Goal: Task Accomplishment & Management: Use online tool/utility

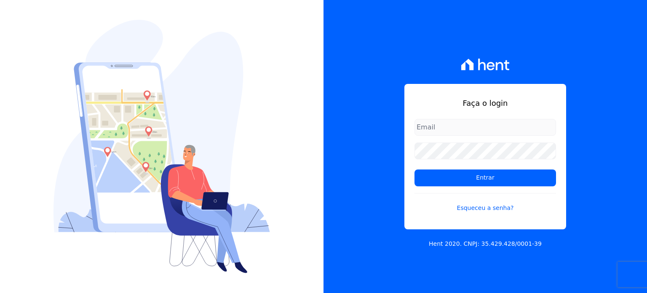
click at [440, 123] on input "email" at bounding box center [484, 127] width 141 height 17
type input "cobranca@construtorafarias.com.br"
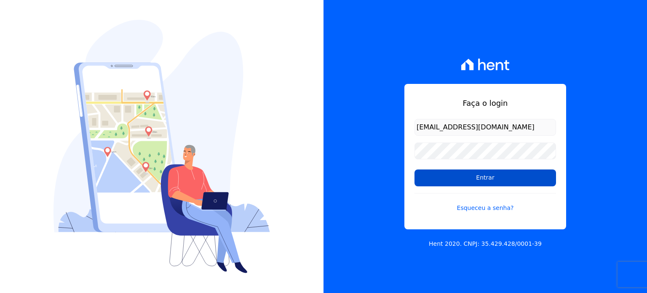
click at [457, 183] on input "Entrar" at bounding box center [484, 177] width 141 height 17
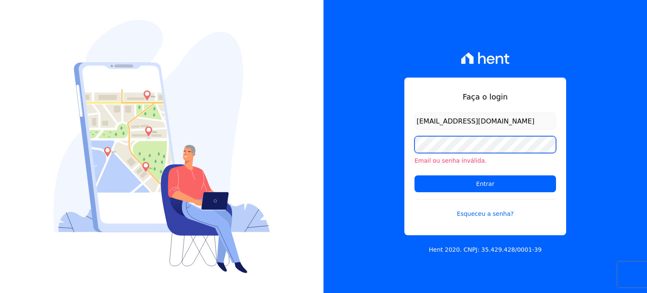
click at [414, 175] on input "Entrar" at bounding box center [484, 183] width 141 height 17
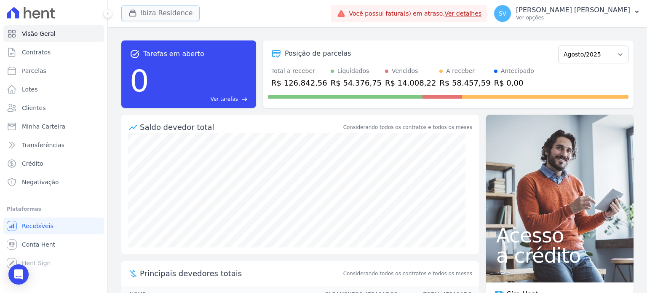
click at [136, 13] on icon "button" at bounding box center [132, 13] width 8 height 8
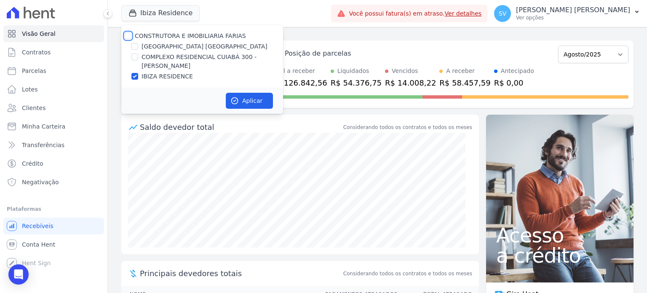
click at [128, 36] on input "CONSTRUTORA E IMOBILIARIA FARIAS" at bounding box center [128, 35] width 7 height 7
checkbox input "true"
click at [239, 116] on div "Saldo devedor total Considerando todos os contratos e todos os meses" at bounding box center [299, 124] width 357 height 18
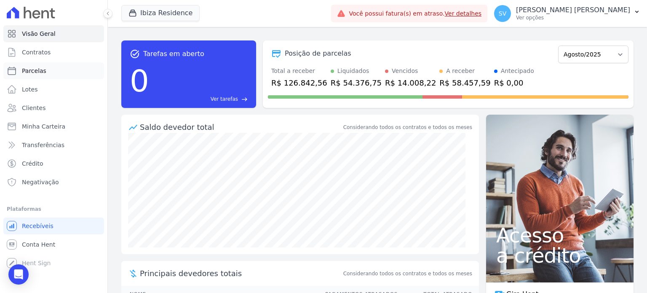
click at [32, 70] on span "Parcelas" at bounding box center [34, 71] width 24 height 8
select select
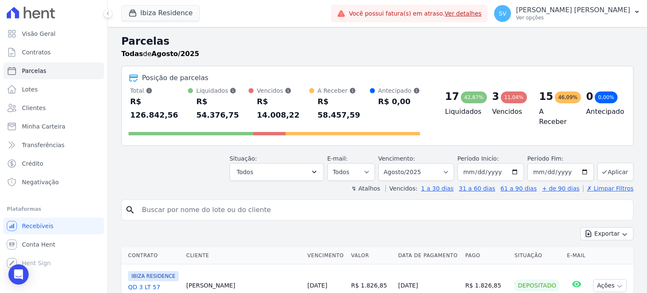
click at [198, 201] on input "search" at bounding box center [383, 209] width 493 height 17
paste input "natasha Costa Silva Ferri"
type input "natasha Costa Silva Ferri"
select select
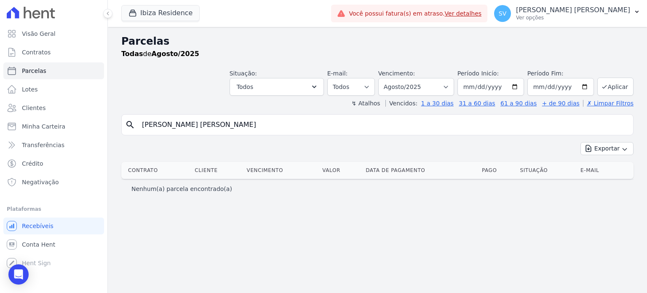
click at [222, 126] on input "natasha Costa Silva Ferri" at bounding box center [383, 124] width 493 height 17
type input "NATASHA COSTA SILVA FERRI"
select select
click at [132, 13] on icon "button" at bounding box center [132, 13] width 8 height 8
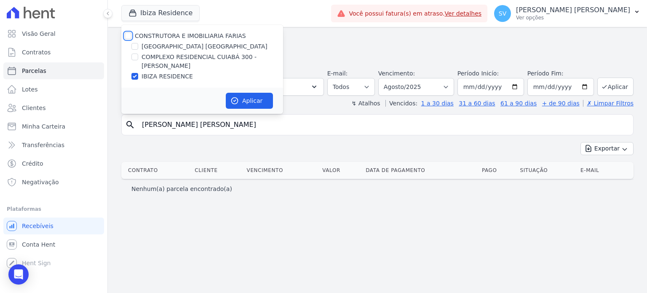
click at [127, 33] on input "CONSTRUTORA E IMOBILIARIA FARIAS" at bounding box center [128, 35] width 7 height 7
checkbox input "true"
click at [242, 103] on button "Aplicar" at bounding box center [249, 101] width 47 height 16
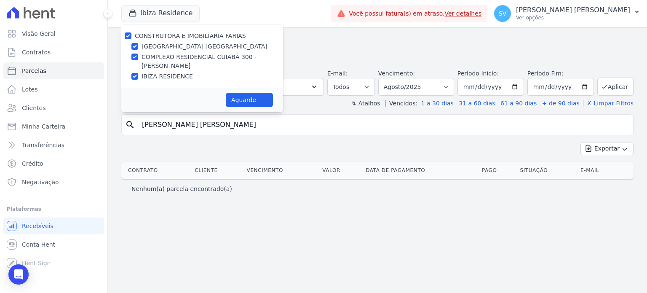
select select
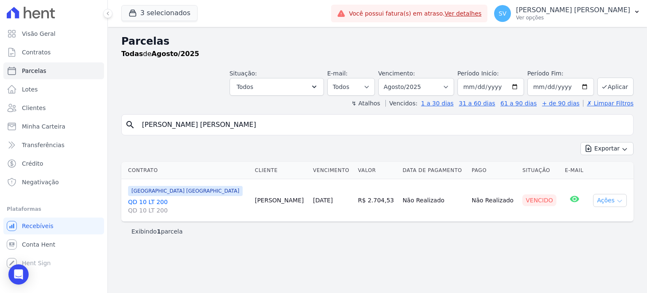
click at [610, 200] on button "Ações" at bounding box center [610, 200] width 34 height 13
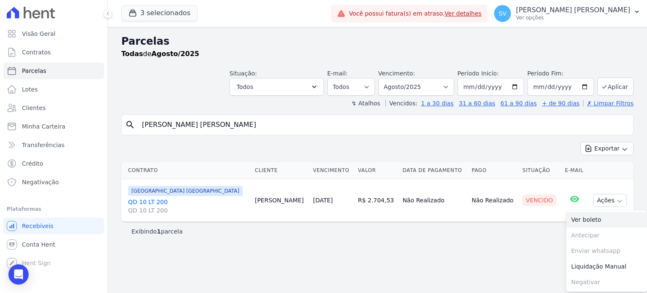
click at [589, 218] on link "Ver boleto" at bounding box center [606, 220] width 81 height 16
click at [559, 12] on p "[PERSON_NAME]" at bounding box center [573, 10] width 114 height 8
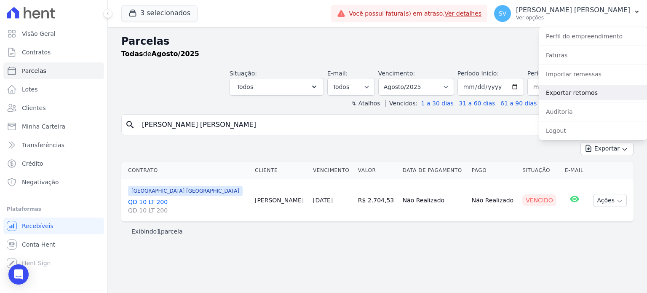
click at [579, 89] on link "Exportar retornos" at bounding box center [593, 92] width 108 height 15
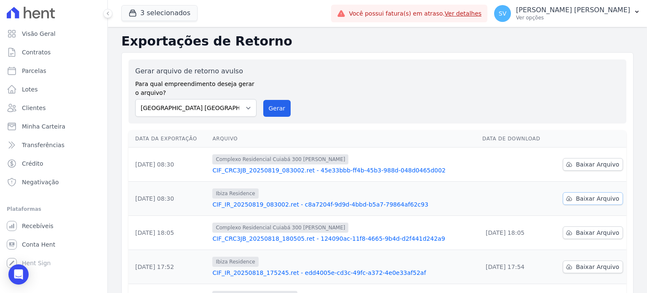
click at [580, 198] on span "Baixar Arquivo" at bounding box center [597, 198] width 43 height 8
click at [598, 166] on span "Baixar Arquivo" at bounding box center [597, 164] width 43 height 8
click at [271, 106] on button "Gerar" at bounding box center [277, 108] width 28 height 17
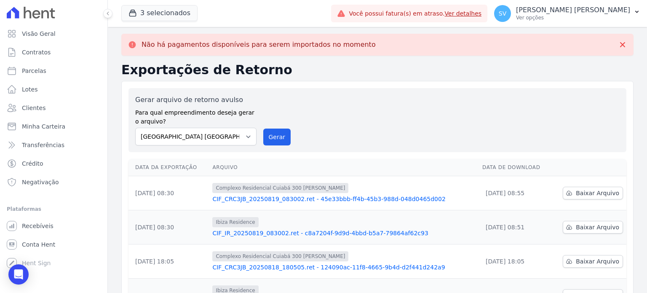
click at [248, 109] on label "Para qual empreendimento deseja gerar o arquivo?" at bounding box center [195, 115] width 121 height 21
drag, startPoint x: 246, startPoint y: 137, endPoint x: 242, endPoint y: 143, distance: 7.6
click at [246, 137] on select "BAHAMAS EAST VILLAGE COMPLEXO RESIDENCIAL CUIABÁ 300 - JOÃO DE BARRO IBIZA RESI…" at bounding box center [195, 137] width 121 height 18
select select "a999329b-d322-46c5-b2df-9163b092fb9b"
click at [135, 128] on select "BAHAMAS EAST VILLAGE COMPLEXO RESIDENCIAL CUIABÁ 300 - JOÃO DE BARRO IBIZA RESI…" at bounding box center [195, 137] width 121 height 18
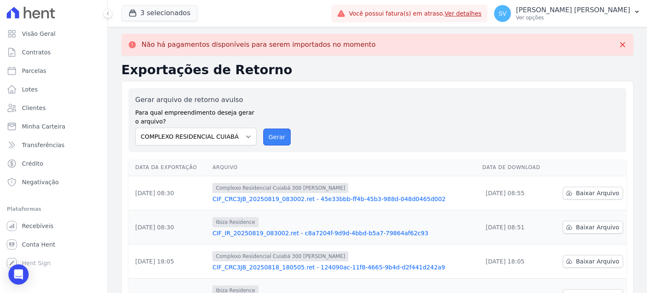
click at [277, 131] on button "Gerar" at bounding box center [277, 136] width 28 height 17
click at [248, 139] on select "BAHAMAS EAST VILLAGE COMPLEXO RESIDENCIAL CUIABÁ 300 - JOÃO DE BARRO IBIZA RESI…" at bounding box center [195, 137] width 121 height 18
select select "73a372cd-5640-41c8-aaea-11bd74619c10"
click at [135, 128] on select "BAHAMAS EAST VILLAGE COMPLEXO RESIDENCIAL CUIABÁ 300 - JOÃO DE BARRO IBIZA RESI…" at bounding box center [195, 137] width 121 height 18
click at [290, 137] on div "Gerar arquivo de retorno avulso Para qual empreendimento deseja gerar o arquivo…" at bounding box center [377, 120] width 484 height 51
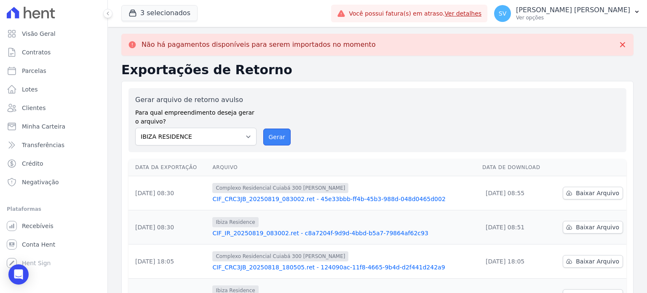
click at [272, 137] on button "Gerar" at bounding box center [277, 136] width 28 height 17
click at [37, 34] on span "Visão Geral" at bounding box center [39, 33] width 34 height 8
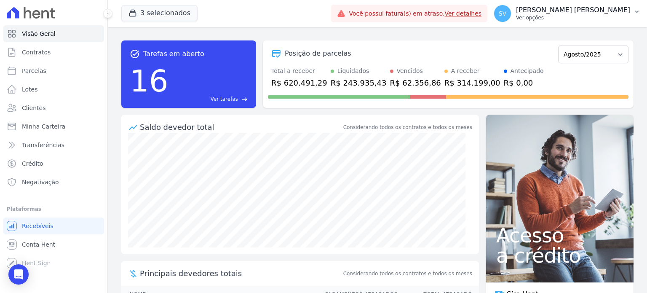
click at [566, 14] on p "Ver opções" at bounding box center [573, 17] width 114 height 7
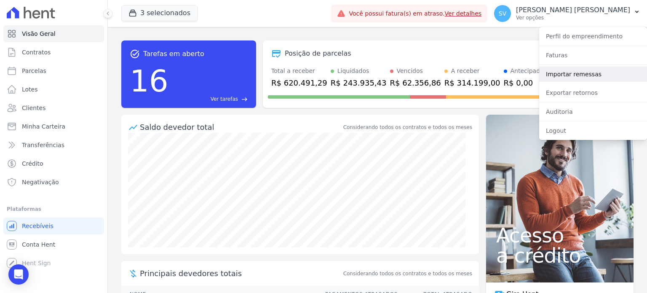
click at [570, 73] on link "Importar remessas" at bounding box center [593, 74] width 108 height 15
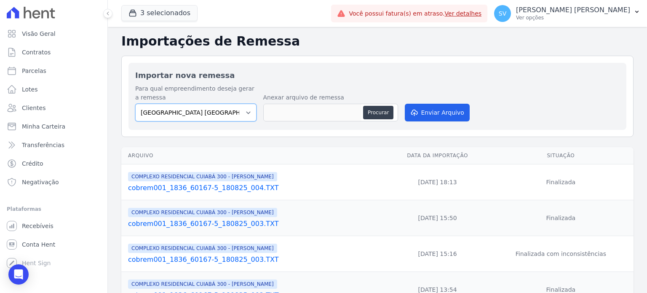
click at [245, 112] on select "BAHAMAS EAST VILLAGE COMPLEXO RESIDENCIAL CUIABÁ 300 - JOÃO DE BARRO IBIZA RESI…" at bounding box center [195, 113] width 121 height 18
click at [379, 107] on button "Procurar" at bounding box center [378, 112] width 30 height 13
type input "cobrem001_1836_60167-5_190825_001.TXT"
drag, startPoint x: 434, startPoint y: 112, endPoint x: 432, endPoint y: 118, distance: 6.4
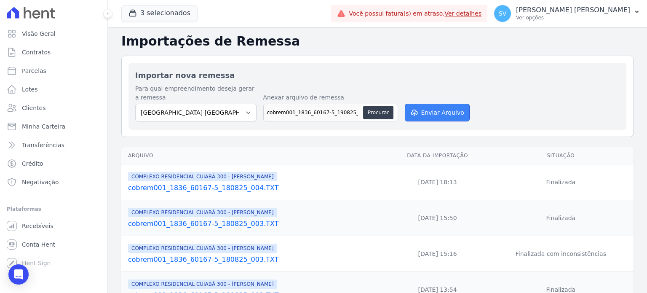
click at [434, 114] on button "Enviar Arquivo" at bounding box center [437, 113] width 65 height 18
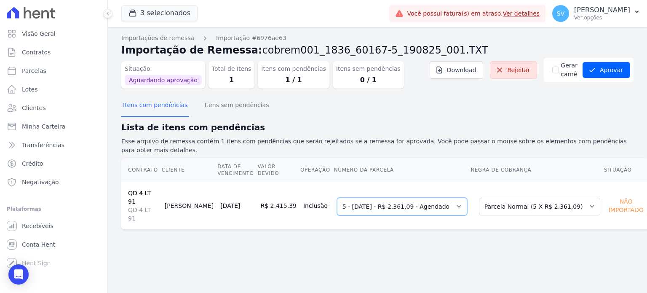
click at [442, 197] on select "Selecione uma 2 - [DATE] - R$ 2.319,33 - Agendado 5 - [DATE] - R$ 2.361,09 - Ag…" at bounding box center [402, 206] width 130 height 18
click at [162, 112] on button "Itens com pendências" at bounding box center [155, 106] width 68 height 22
click at [211, 107] on button "Itens sem pendências" at bounding box center [237, 106] width 68 height 22
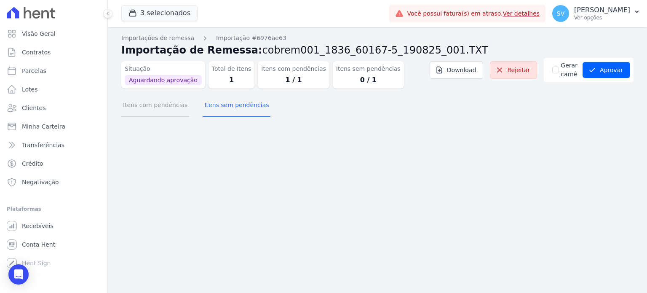
click at [160, 107] on button "Itens com pendências" at bounding box center [155, 106] width 68 height 22
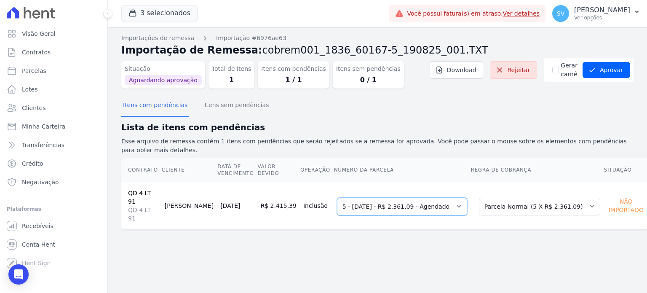
click at [440, 197] on select "Selecione uma 2 - 10/06/2025 - R$ 2.319,33 - Agendado 5 - 10/09/2025 - R$ 2.361…" at bounding box center [402, 206] width 130 height 18
click at [363, 197] on select "Selecione uma 2 - 10/06/2025 - R$ 2.319,33 - Agendado 5 - 10/09/2025 - R$ 2.361…" at bounding box center [402, 206] width 130 height 18
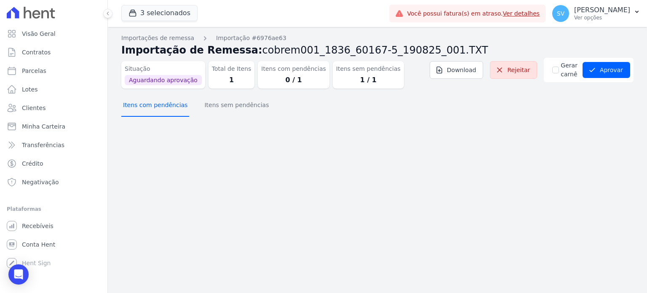
click at [158, 104] on button "Itens com pendências" at bounding box center [155, 106] width 68 height 22
drag, startPoint x: 230, startPoint y: 104, endPoint x: 269, endPoint y: 118, distance: 42.1
click at [229, 104] on button "Itens sem pendências" at bounding box center [237, 106] width 68 height 22
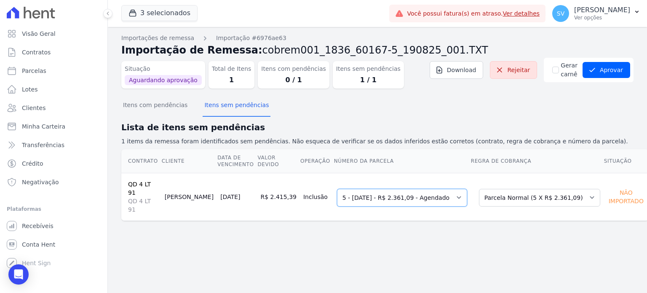
click at [377, 197] on select "Selecione uma 2 - 10/06/2025 - R$ 2.319,33 - Agendado 5 - 10/09/2025 - R$ 2.361…" at bounding box center [402, 198] width 130 height 18
click at [377, 194] on select "Selecione uma 2 - 10/06/2025 - R$ 2.319,33 - Agendado 5 - 10/09/2025 - R$ 2.361…" at bounding box center [402, 198] width 130 height 18
click at [337, 189] on select "Selecione uma 2 - 10/06/2025 - R$ 2.319,33 - Agendado 5 - 10/09/2025 - R$ 2.361…" at bounding box center [402, 198] width 130 height 18
click at [364, 227] on div "Importações de remessa Importação #6976ae63 Importação de Remessa: cobrem001_18…" at bounding box center [377, 134] width 512 height 200
click at [149, 105] on button "Itens com pendências" at bounding box center [155, 106] width 68 height 22
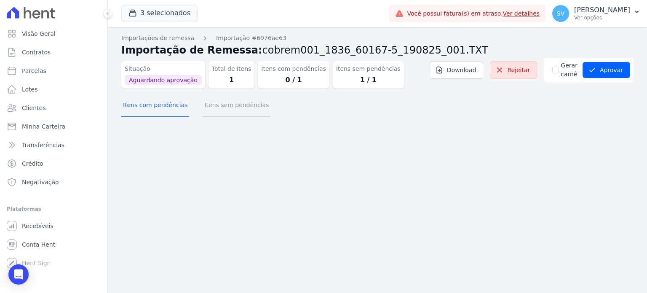
click at [222, 103] on button "Itens sem pendências" at bounding box center [237, 106] width 68 height 22
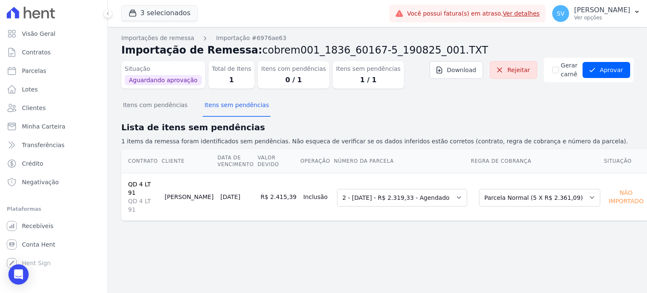
click at [384, 277] on div "Importações de remessa Importação #6976ae63 Importação de Remessa: cobrem001_18…" at bounding box center [377, 160] width 539 height 266
click at [257, 247] on div "Importações de remessa Importação #6976ae63 Importação de Remessa: cobrem001_18…" at bounding box center [377, 160] width 539 height 266
click at [617, 69] on button "Aprovar" at bounding box center [606, 70] width 48 height 16
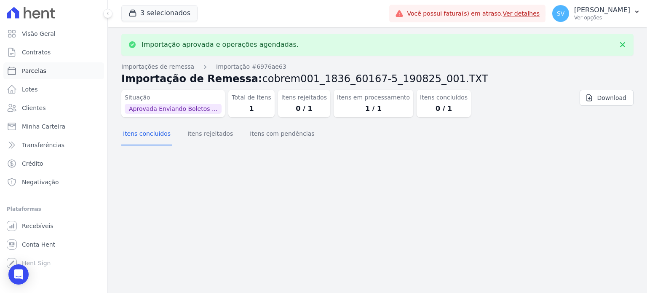
click at [37, 68] on span "Parcelas" at bounding box center [34, 71] width 24 height 8
select select
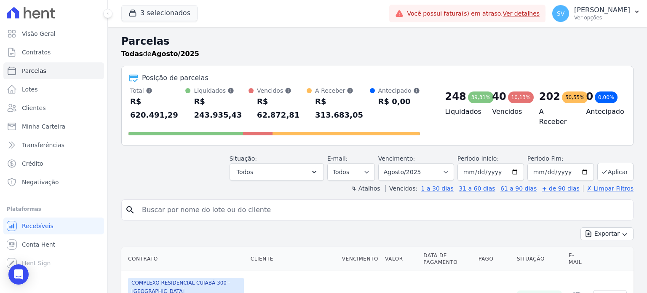
click at [233, 201] on input "search" at bounding box center [383, 209] width 493 height 17
paste input "LUIS ROBERTO DORILEO"
type input "LUIS ROBERTO DORILEO"
select select
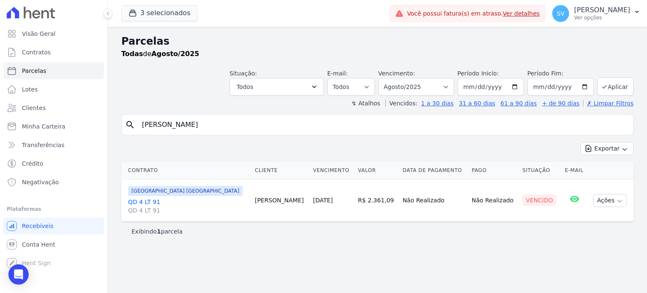
click at [275, 235] on div "Exibindo 1 parcela" at bounding box center [377, 230] width 512 height 19
click at [226, 126] on input "LUIS ROBERTO DORILEO" at bounding box center [383, 124] width 493 height 17
select select
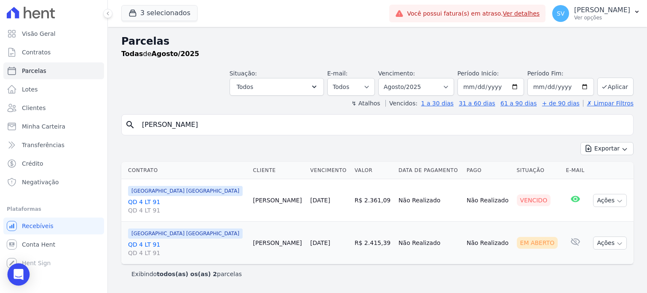
click at [15, 271] on icon "Open Intercom Messenger" at bounding box center [18, 274] width 10 height 11
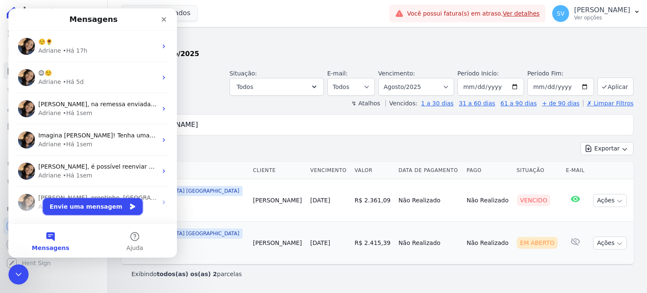
click at [80, 205] on button "Envie uma mensagem" at bounding box center [93, 206] width 100 height 17
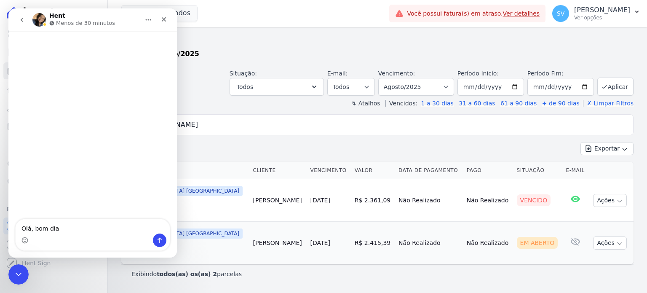
type textarea "Olá, bom dia."
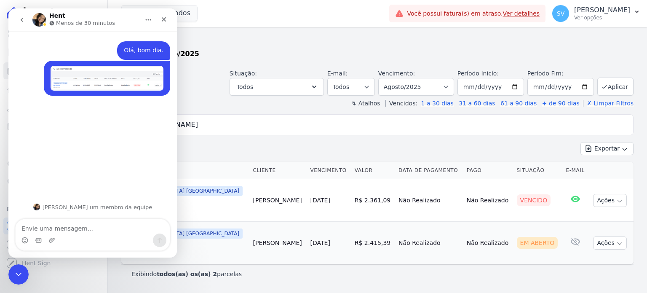
type textarea "T"
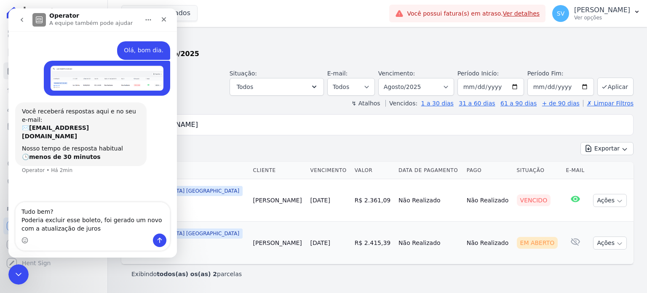
type textarea "Tudo bem? Poderia excluir esse boleto, foi gerado um novo com a atualização de …"
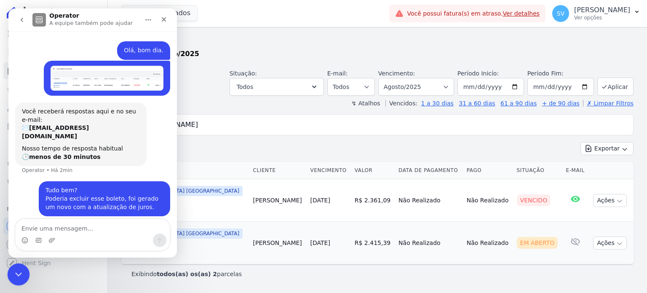
click at [13, 275] on icon "Encerramento do Messenger da Intercom" at bounding box center [17, 273] width 10 height 10
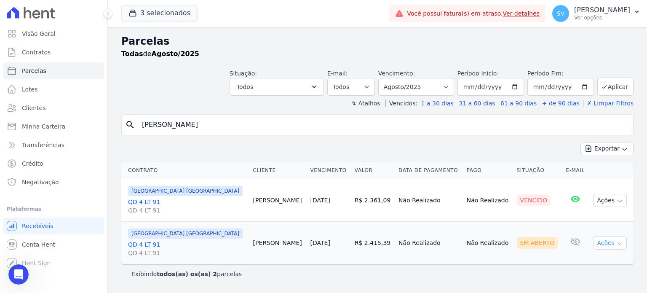
click at [608, 241] on button "Ações" at bounding box center [610, 242] width 34 height 13
click at [579, 259] on link "Ver boleto" at bounding box center [606, 262] width 81 height 16
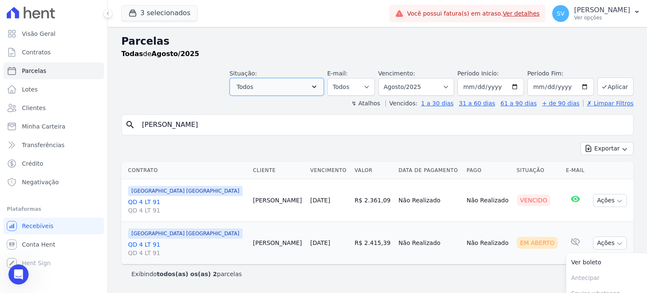
click at [316, 87] on icon "button" at bounding box center [314, 86] width 4 height 3
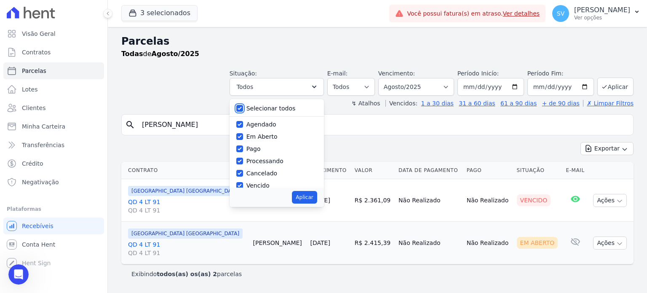
click at [243, 107] on input "Selecionar todos" at bounding box center [239, 108] width 7 height 7
checkbox input "false"
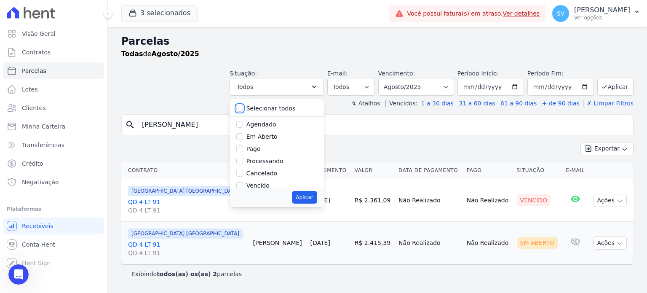
checkbox input "false"
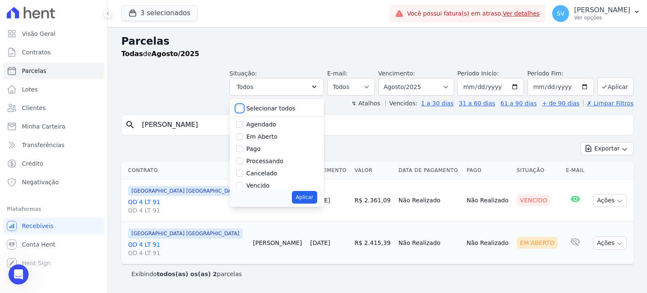
checkbox input "false"
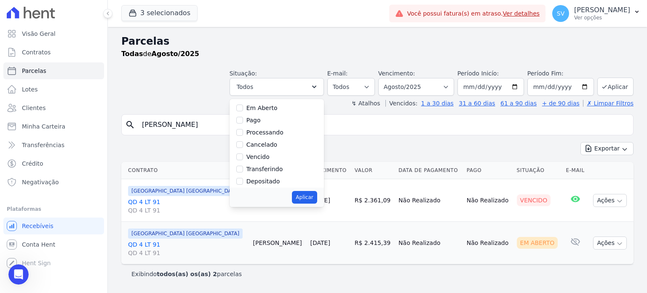
scroll to position [42, 0]
click at [243, 143] on input "Vencido" at bounding box center [239, 143] width 7 height 7
checkbox input "true"
click at [317, 198] on button "Aplicar" at bounding box center [304, 197] width 25 height 13
select select "overdue"
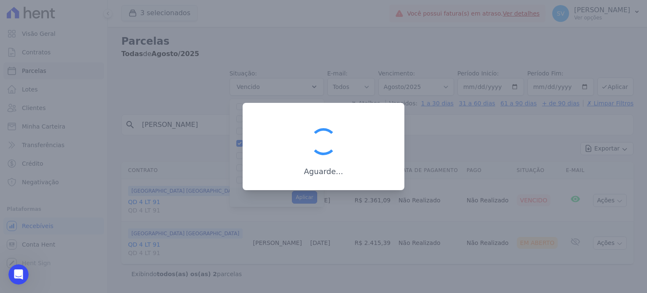
scroll to position [16, 0]
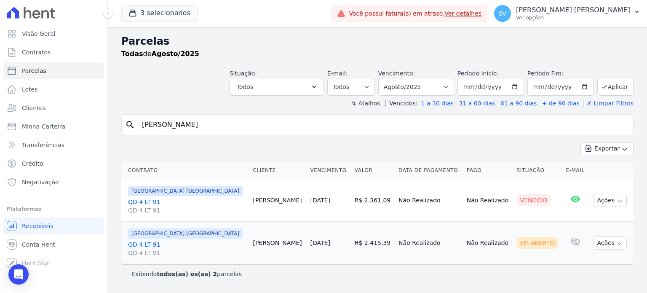
select select "overdue"
click at [35, 70] on span "Parcelas" at bounding box center [34, 71] width 24 height 8
select select
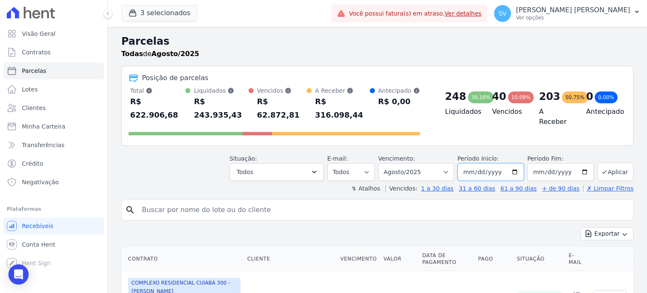
click at [513, 163] on input "[DATE]" at bounding box center [490, 172] width 67 height 18
type input "2025-07-01"
click at [601, 168] on icon "submit" at bounding box center [604, 171] width 7 height 7
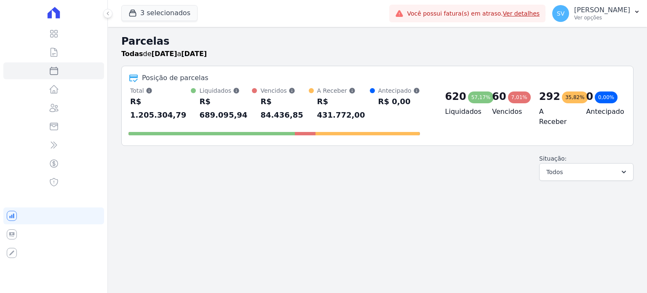
select select
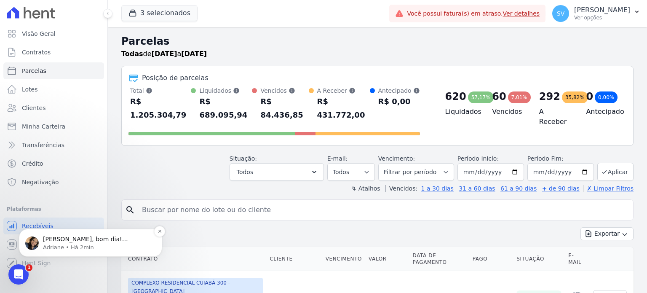
click at [107, 239] on p "[PERSON_NAME], bom dia! [PERSON_NAME], seria o descarte da parcela?" at bounding box center [97, 239] width 109 height 8
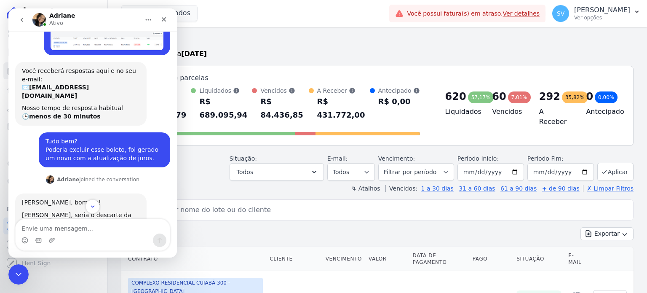
scroll to position [54, 0]
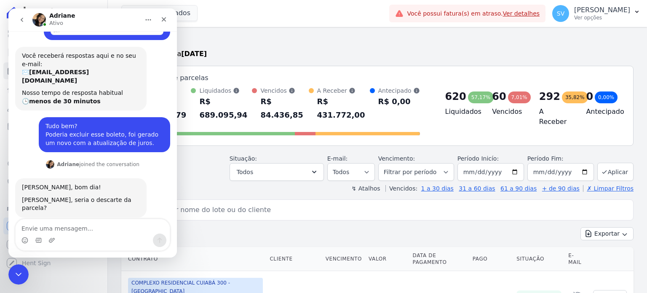
click at [79, 228] on textarea "Envie uma mensagem..." at bounding box center [93, 226] width 154 height 14
type textarea "Isso"
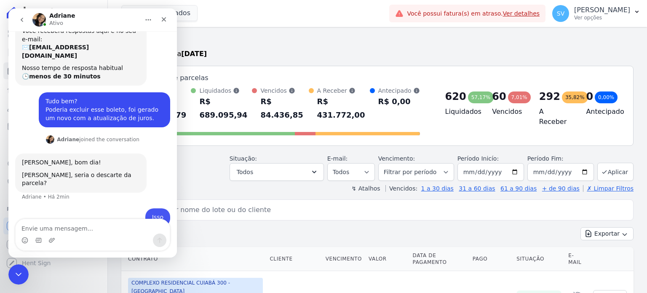
scroll to position [80, 0]
drag, startPoint x: 21, startPoint y: 272, endPoint x: 26, endPoint y: 272, distance: 5.5
click at [26, 272] on div "Encerramento do Messenger da Intercom" at bounding box center [17, 273] width 20 height 20
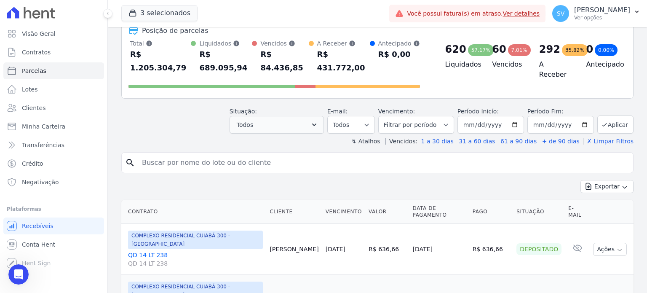
scroll to position [0, 0]
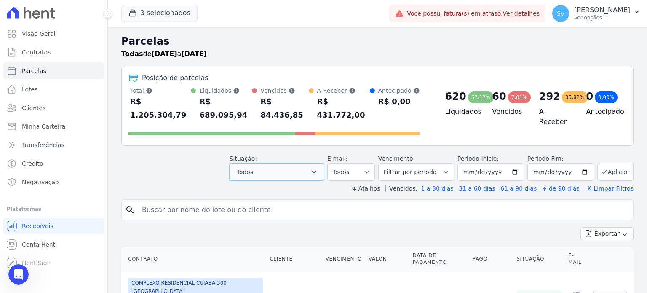
click at [318, 168] on icon "button" at bounding box center [314, 172] width 8 height 8
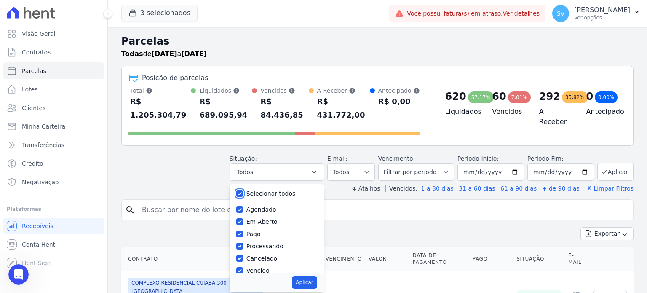
click at [243, 190] on input "Selecionar todos" at bounding box center [239, 193] width 7 height 7
checkbox input "false"
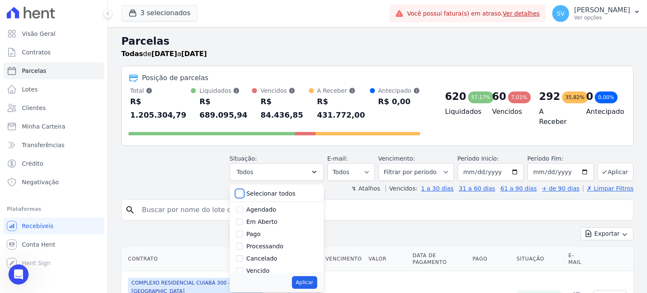
checkbox input "false"
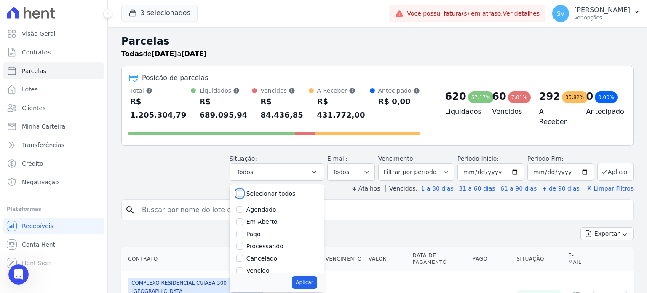
checkbox input "false"
click at [243, 267] on input "Vencido" at bounding box center [239, 270] width 7 height 7
checkbox input "true"
click at [307, 276] on button "Aplicar" at bounding box center [304, 282] width 25 height 13
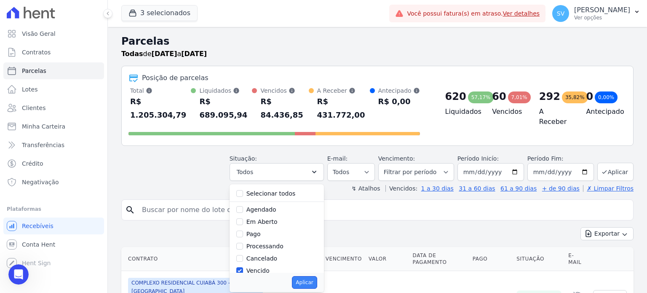
select select "overdue"
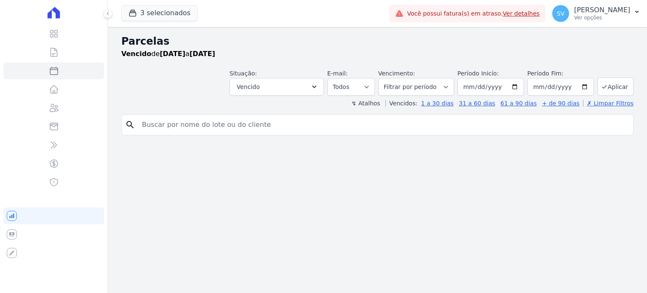
select select
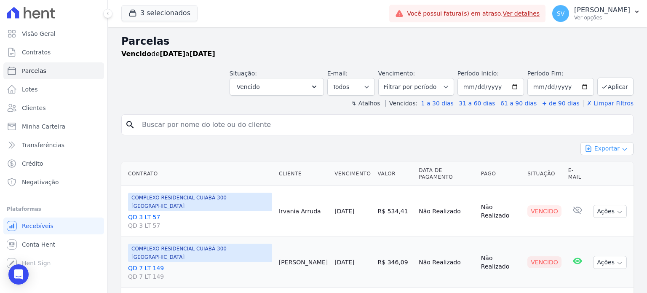
click at [598, 147] on button "Exportar" at bounding box center [606, 148] width 53 height 13
click at [600, 180] on span "Exportar CSV" at bounding box center [606, 183] width 45 height 8
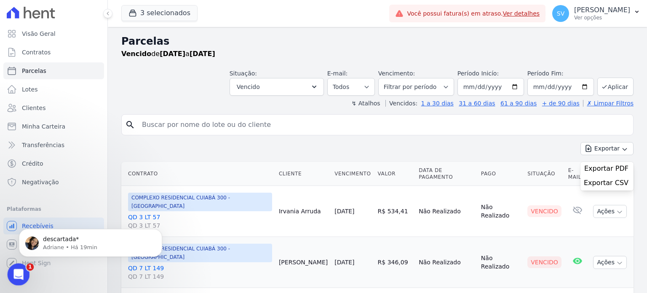
click at [22, 274] on icon "Abertura do Messenger da Intercom" at bounding box center [18, 273] width 14 height 14
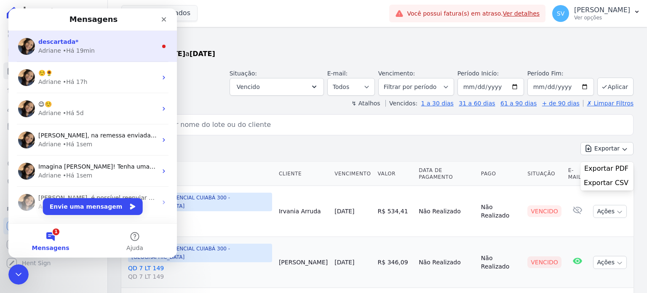
click at [88, 45] on div "descartada*" at bounding box center [97, 41] width 119 height 9
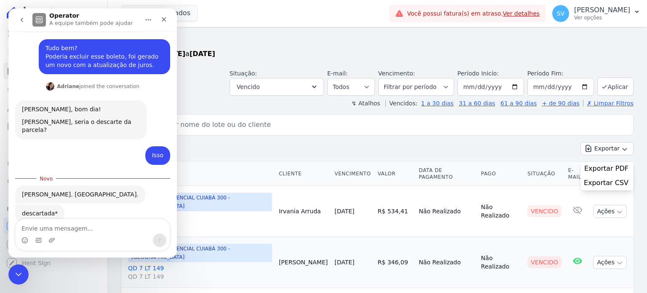
scroll to position [138, 0]
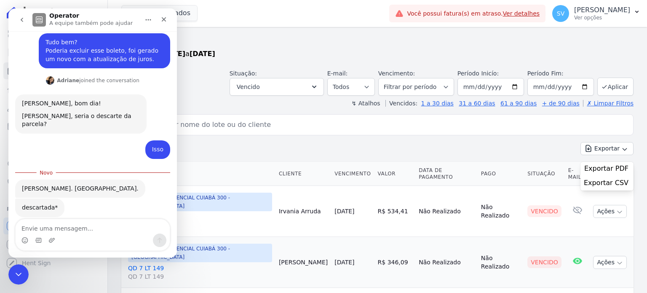
click at [59, 224] on textarea "Envie uma mensagem..." at bounding box center [93, 226] width 154 height 14
type textarea "G"
type textarea "Agradecida."
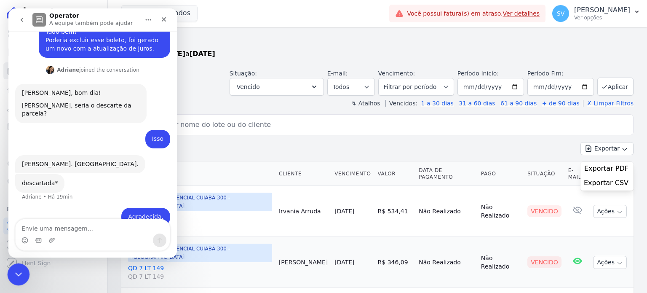
click at [16, 271] on icon "Encerramento do Messenger da Intercom" at bounding box center [17, 273] width 10 height 10
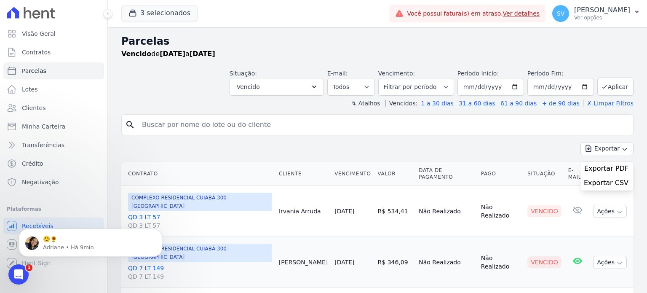
scroll to position [0, 0]
click at [52, 38] on link "Visão Geral" at bounding box center [53, 33] width 101 height 17
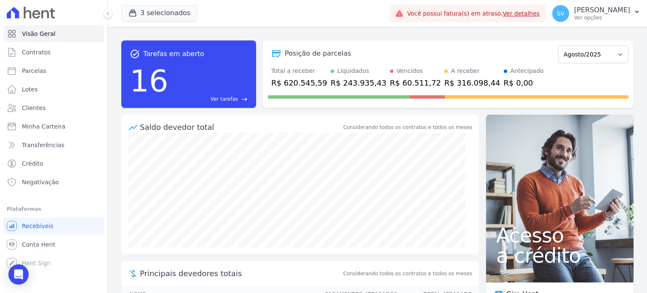
click at [361, 103] on div "Posição de parcelas Outubro/2022 Novembro/2022 Dezembro/2022 Janeiro/2023 Fever…" at bounding box center [448, 73] width 370 height 67
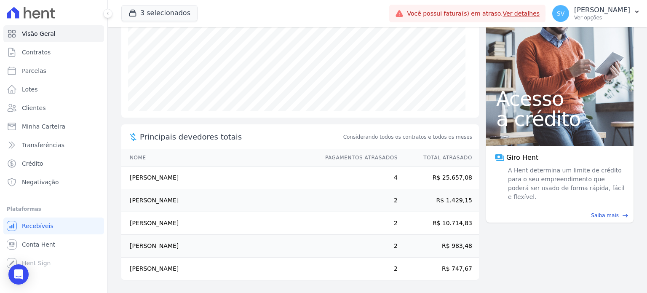
scroll to position [10, 0]
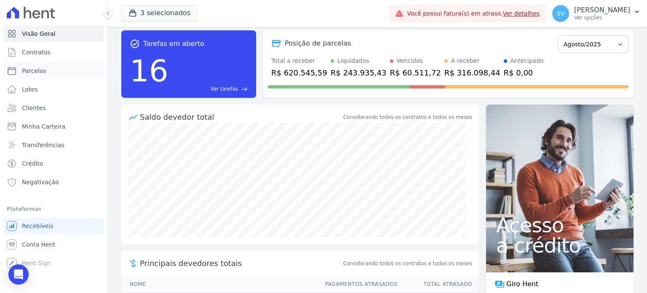
drag, startPoint x: 29, startPoint y: 70, endPoint x: 58, endPoint y: 80, distance: 30.9
click at [29, 70] on span "Parcelas" at bounding box center [34, 71] width 24 height 8
select select
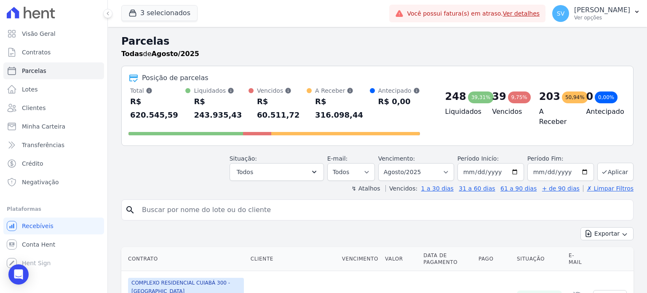
click at [198, 201] on input "search" at bounding box center [383, 209] width 493 height 17
paste input "Felipe Júnior Faoro gasparrini"
type input "Felipe Júnior Faoro gasparrini"
select select
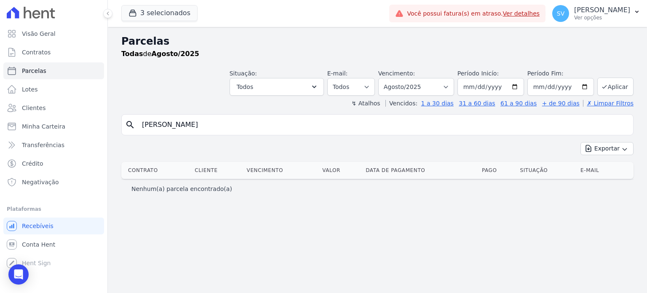
click at [220, 120] on input "Felipe Júnior Faoro gasparrini" at bounding box center [383, 124] width 493 height 17
click at [214, 125] on input "Felipe Júnior Faoro gasparrini" at bounding box center [383, 124] width 493 height 17
click at [242, 123] on input "Felipe Júnior Faoro gasparrini" at bounding box center [383, 124] width 493 height 17
click at [224, 125] on input "Felipe Júnior Faoro gasparrini" at bounding box center [383, 124] width 493 height 17
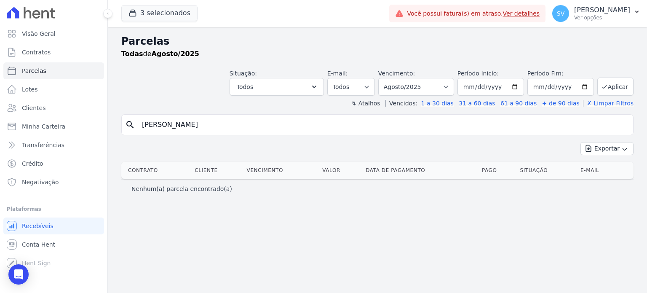
type input "Felipe Júnior Faoro gasparini"
select select
click at [236, 124] on input "Felipe Júnior Faoro gasparini" at bounding box center [383, 124] width 493 height 17
type input "Felipe Júnior Faoro gasparini"
click at [239, 124] on input "Felipe Júnior Faoro gasparini" at bounding box center [383, 124] width 493 height 17
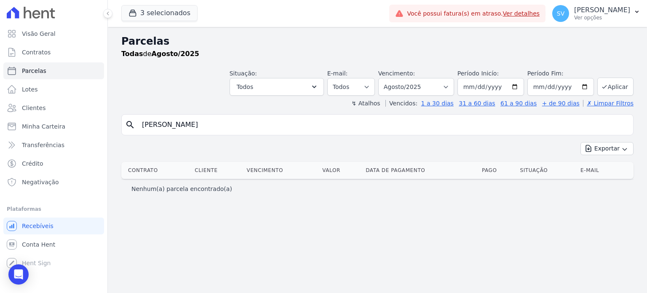
select select
drag, startPoint x: 242, startPoint y: 126, endPoint x: 71, endPoint y: 132, distance: 171.4
click at [74, 132] on div "Visão Geral Contratos Parcelas Lotes Clientes Minha Carteira Transferências Cré…" at bounding box center [323, 146] width 647 height 293
paste input "ELIPE JUNIOR FAORO GASPARRINI"
type input "FELIPE JUNIOR FAORO GASPARRINI"
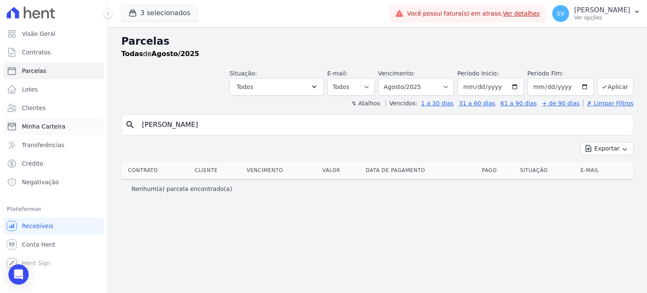
select select
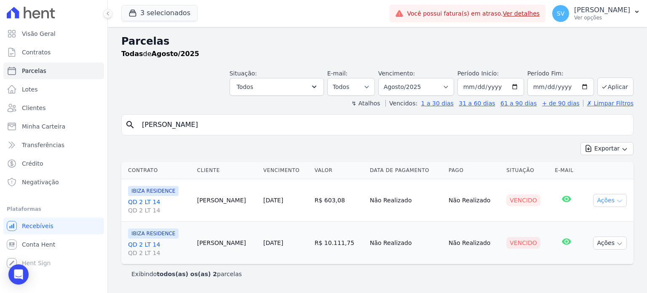
click at [612, 198] on button "Ações" at bounding box center [610, 200] width 34 height 13
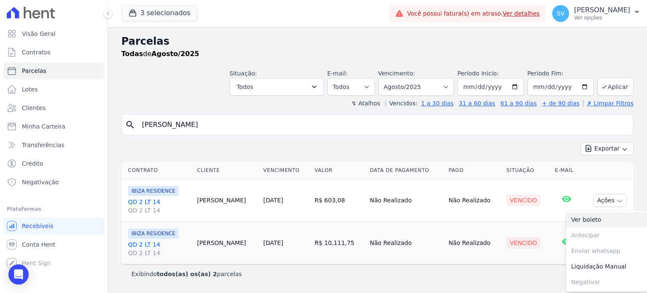
click at [588, 220] on link "Ver boleto" at bounding box center [606, 220] width 81 height 16
drag, startPoint x: 250, startPoint y: 126, endPoint x: 64, endPoint y: 128, distance: 186.1
click at [70, 129] on div "Visão Geral Contratos Parcelas Lotes Clientes Minha Carteira Transferências Cré…" at bounding box center [323, 146] width 647 height 293
paste input "João Vitor Hurtado Dos Santos"
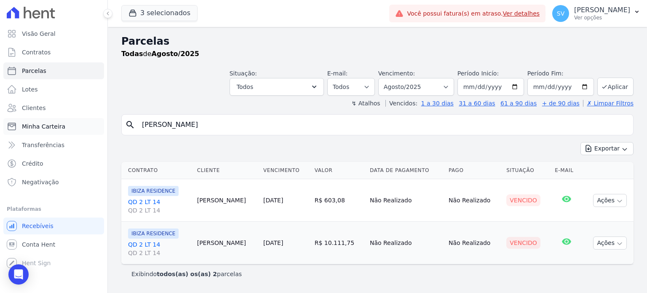
type input "João Vitor Hurtado Dos Santos"
select select
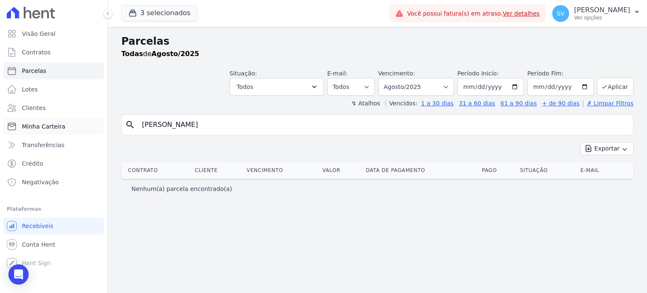
drag, startPoint x: 190, startPoint y: 122, endPoint x: 19, endPoint y: 123, distance: 171.4
click at [19, 123] on div "Visão Geral Contratos Parcelas Lotes Clientes Minha Carteira Transferências Cré…" at bounding box center [323, 146] width 647 height 293
paste input "FELIPE JUNIOR FAORO GASPARRINI"
type input "FELIPE JUNIOR FAORO GASPARRINI"
select select
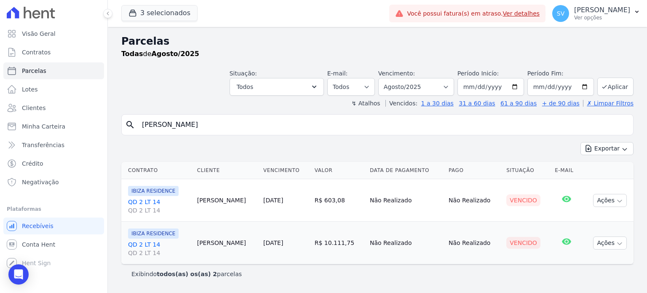
click at [149, 243] on link "QD 2 LT 14 QD 2 LT 14" at bounding box center [159, 248] width 62 height 17
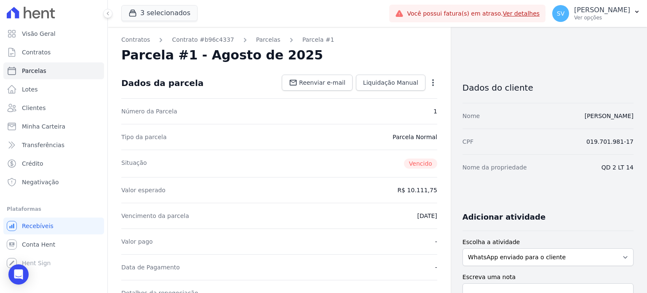
click at [426, 78] on div "Open options Alterar Cancelar Cobrança Cancelar boleto Você está prestes a canc…" at bounding box center [431, 83] width 12 height 14
click at [429, 79] on icon "button" at bounding box center [433, 82] width 8 height 8
click at [381, 125] on link "Renegociar" at bounding box center [397, 124] width 74 height 15
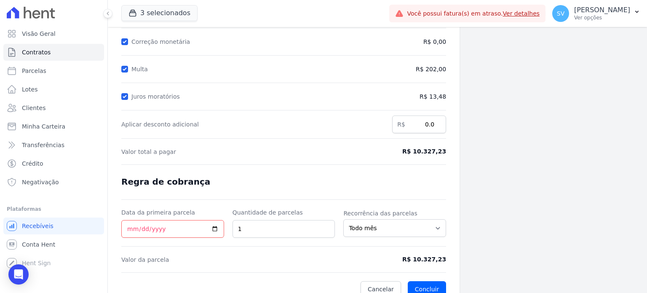
scroll to position [127, 0]
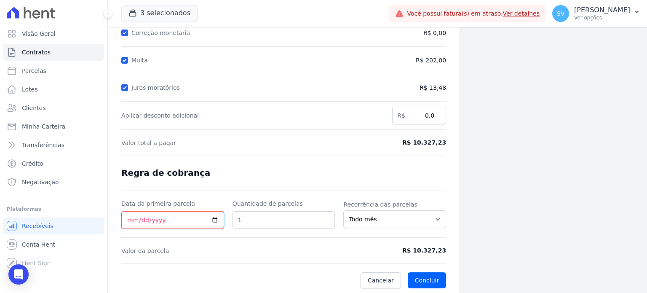
click at [122, 217] on input "Data da primeira parcela" at bounding box center [172, 220] width 103 height 18
type input "2026-08-15"
click at [256, 240] on form "Cálculo da renegociação Quantidade de parcelas 1 Valor total da(s) parcela(s) e…" at bounding box center [283, 117] width 325 height 341
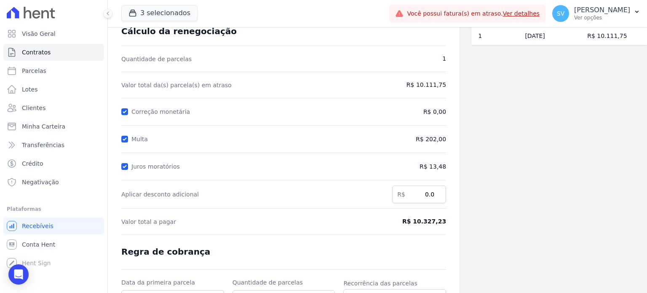
scroll to position [43, 0]
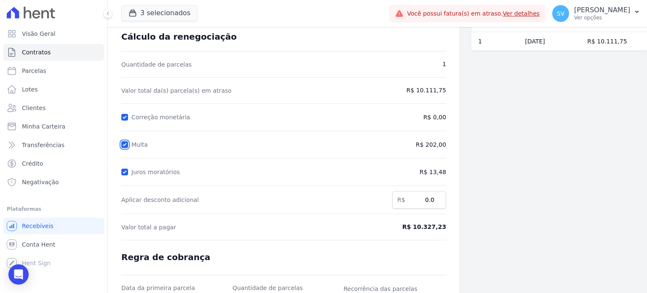
click at [127, 143] on input "Multa" at bounding box center [124, 144] width 7 height 7
checkbox input "false"
click at [123, 171] on input "Juros moratórios" at bounding box center [124, 171] width 7 height 7
checkbox input "false"
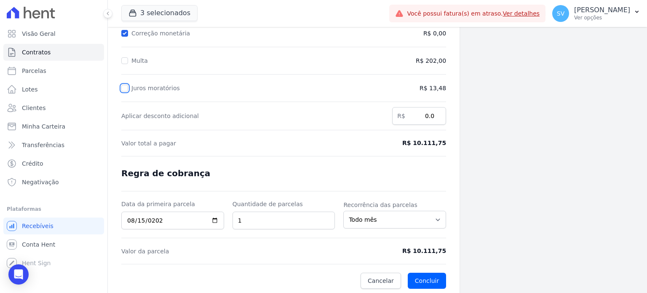
scroll to position [127, 0]
click at [423, 277] on button "Concluir" at bounding box center [427, 280] width 38 height 16
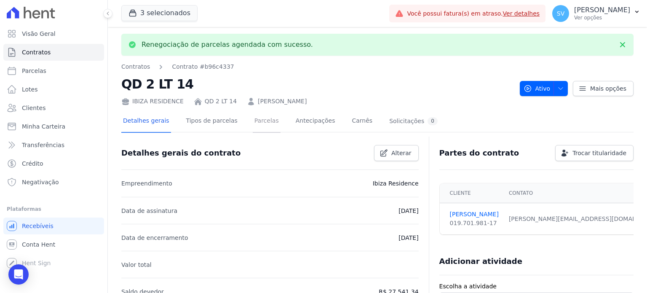
click at [256, 124] on link "Parcelas" at bounding box center [267, 121] width 28 height 22
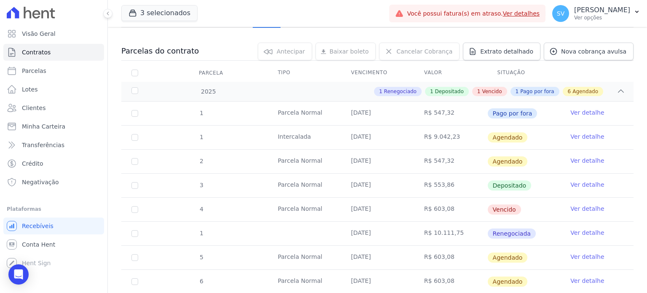
scroll to position [168, 0]
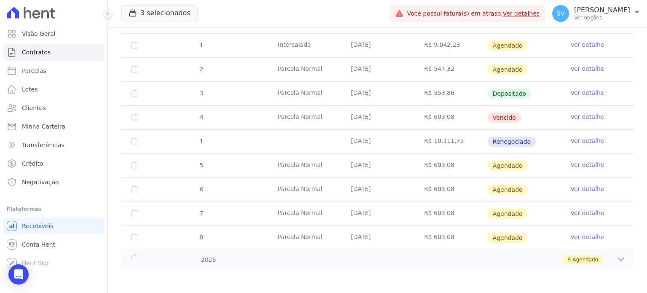
click at [589, 139] on link "Ver detalhe" at bounding box center [587, 140] width 34 height 8
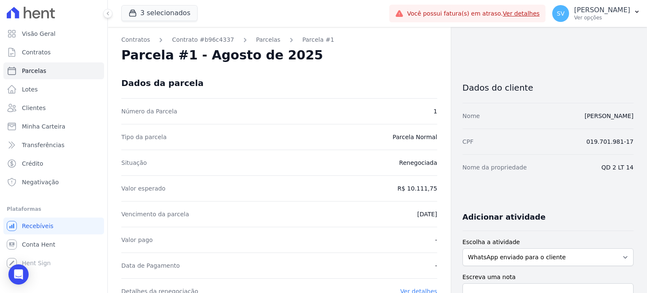
click at [330, 220] on div "Vencimento da parcela 15/08/2025" at bounding box center [279, 214] width 316 height 26
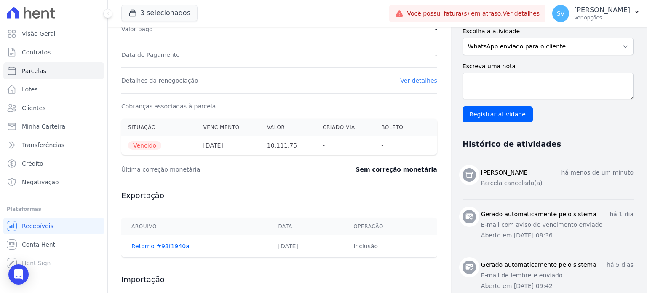
click at [405, 79] on link "Ver detalhes" at bounding box center [418, 80] width 37 height 7
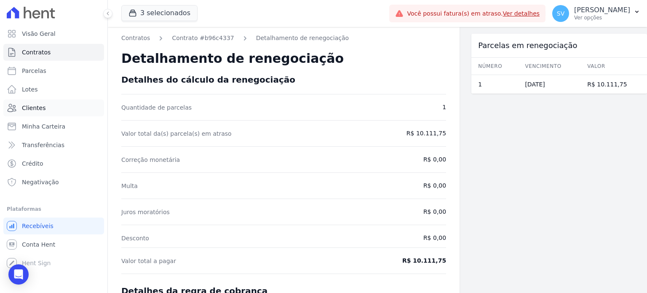
click at [30, 109] on span "Clientes" at bounding box center [34, 108] width 24 height 8
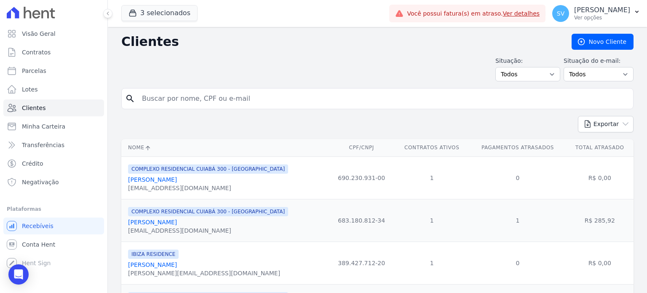
click at [248, 99] on input "search" at bounding box center [383, 98] width 493 height 17
paste input "FELIPE JUNIOR FAORO GASPARRINI"
type input "FELIPE JUNIOR FAORO GASPARRINI"
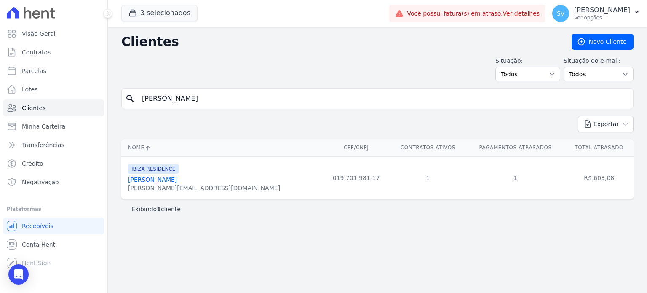
click at [148, 185] on div "felipe-junior_@hotmail.com" at bounding box center [204, 188] width 152 height 8
click at [151, 174] on div "IBIZA RESIDENCE Felipe Junior Faoro Gasparrini felipe-junior_@hotmail.com" at bounding box center [204, 177] width 152 height 29
click at [152, 178] on link "Felipe Junior Faoro Gasparrini" at bounding box center [152, 179] width 49 height 7
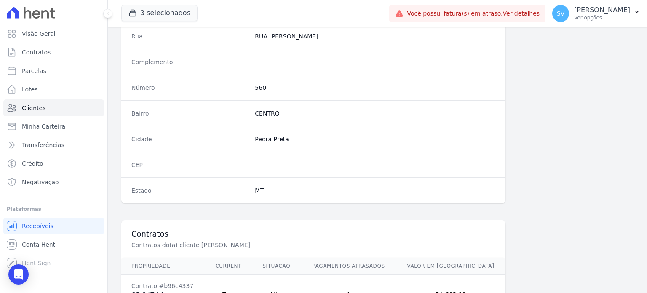
scroll to position [492, 0]
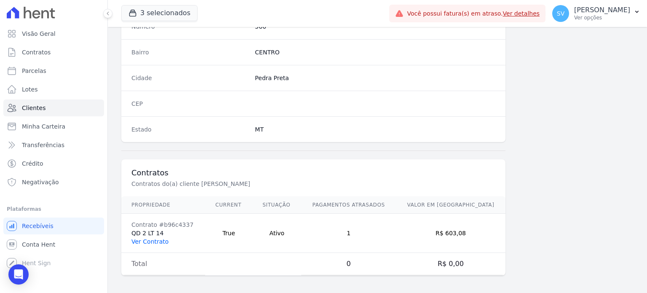
click at [142, 238] on link "Ver Contrato" at bounding box center [149, 241] width 37 height 7
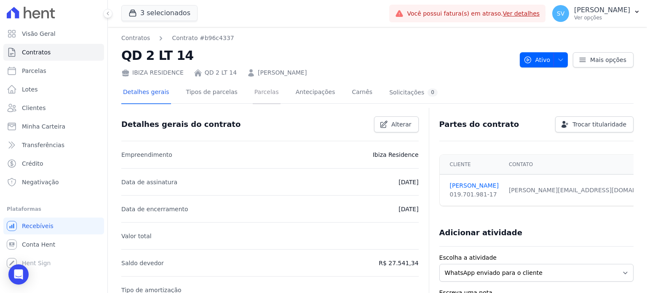
click at [253, 93] on link "Parcelas" at bounding box center [267, 93] width 28 height 22
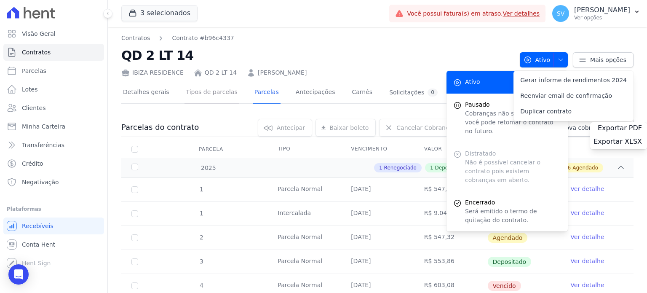
click at [208, 93] on link "Tipos de parcelas" at bounding box center [211, 93] width 55 height 22
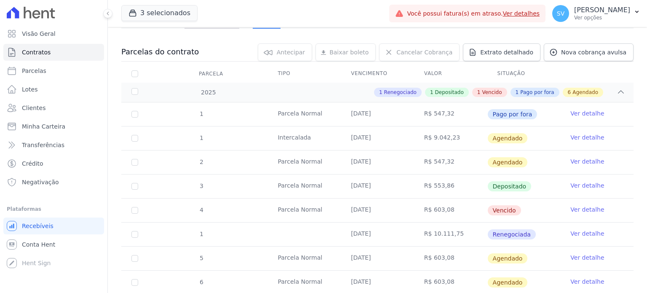
scroll to position [168, 0]
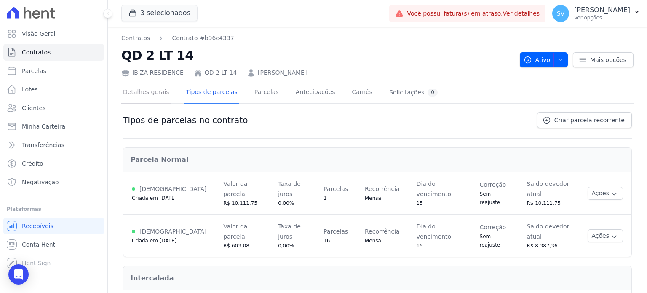
click at [141, 92] on link "Detalhes gerais" at bounding box center [146, 93] width 50 height 22
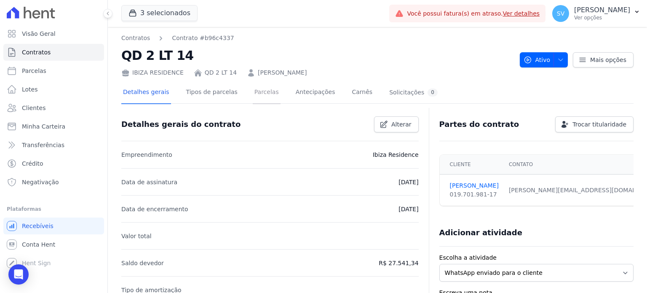
click at [258, 96] on link "Parcelas" at bounding box center [267, 93] width 28 height 22
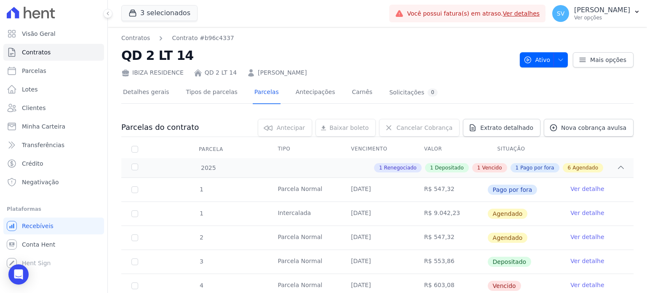
scroll to position [126, 0]
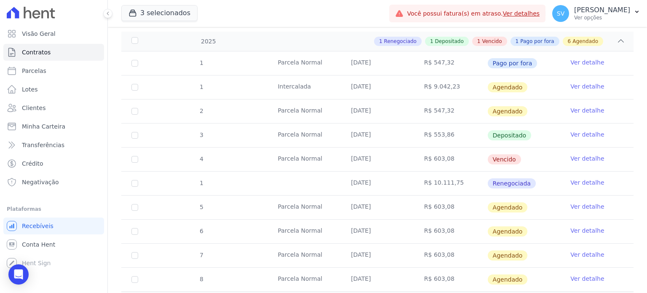
drag, startPoint x: 282, startPoint y: 177, endPoint x: 289, endPoint y: 173, distance: 7.9
click at [282, 177] on td at bounding box center [303, 183] width 73 height 24
click at [433, 186] on td "R$ 10.111,75" at bounding box center [450, 183] width 73 height 24
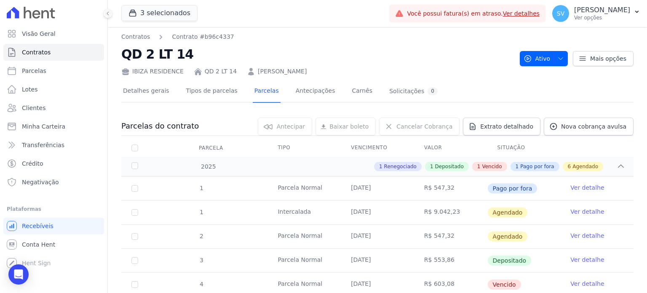
scroll to position [0, 0]
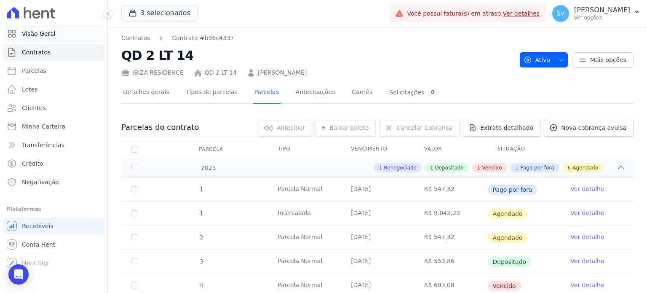
drag, startPoint x: 42, startPoint y: 31, endPoint x: 46, endPoint y: 32, distance: 4.2
click at [42, 32] on span "Visão Geral" at bounding box center [39, 33] width 34 height 8
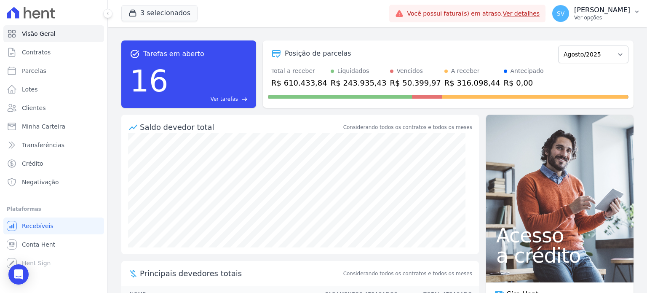
click at [574, 8] on p "[PERSON_NAME]" at bounding box center [602, 10] width 56 height 8
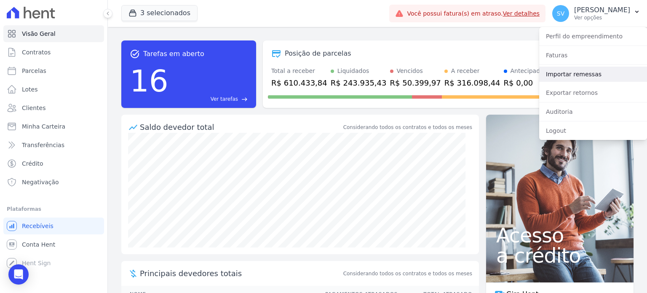
click at [573, 75] on link "Importar remessas" at bounding box center [593, 74] width 108 height 15
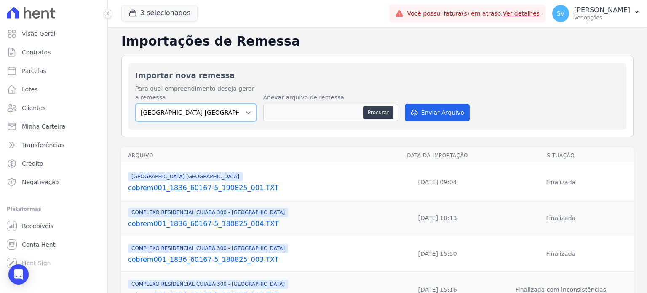
click at [241, 114] on select "BAHAMAS EAST VILLAGE COMPLEXO RESIDENCIAL CUIABÁ 300 - JOÃO DE BARRO IBIZA RESI…" at bounding box center [195, 113] width 121 height 18
click at [135, 104] on select "BAHAMAS EAST VILLAGE COMPLEXO RESIDENCIAL CUIABÁ 300 - JOÃO DE BARRO IBIZA RESI…" at bounding box center [195, 113] width 121 height 18
drag, startPoint x: 239, startPoint y: 109, endPoint x: 242, endPoint y: 120, distance: 10.7
click at [240, 109] on select "BAHAMAS EAST VILLAGE COMPLEXO RESIDENCIAL CUIABÁ 300 - JOÃO DE BARRO IBIZA RESI…" at bounding box center [195, 113] width 121 height 18
select select "a999329b-d322-46c5-b2df-9163b092fb9b"
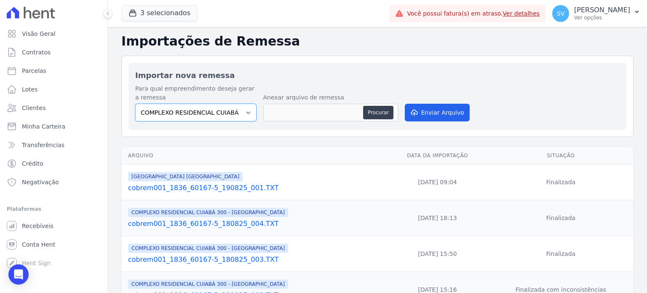
click at [135, 104] on select "BAHAMAS EAST VILLAGE COMPLEXO RESIDENCIAL CUIABÁ 300 - JOÃO DE BARRO IBIZA RESI…" at bounding box center [195, 113] width 121 height 18
click at [378, 113] on button "Procurar" at bounding box center [378, 112] width 30 height 13
type input "cobrem001_1836_60167-5_190825_002.TXT"
click at [428, 115] on button "Enviar Arquivo" at bounding box center [437, 113] width 65 height 18
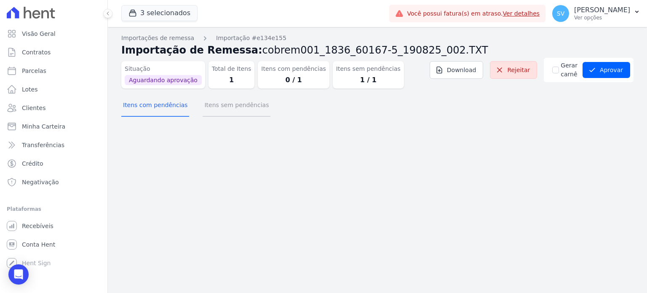
drag, startPoint x: 242, startPoint y: 101, endPoint x: 234, endPoint y: 101, distance: 8.4
click at [242, 101] on button "Itens sem pendências" at bounding box center [237, 106] width 68 height 22
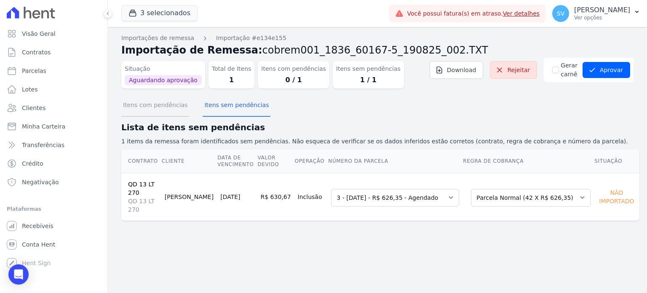
click at [161, 102] on button "Itens com pendências" at bounding box center [155, 106] width 68 height 22
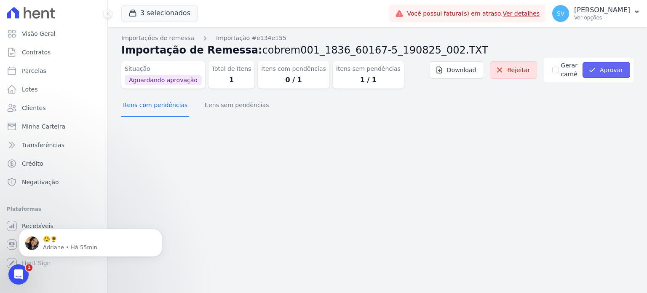
click at [615, 72] on button "Aprovar" at bounding box center [606, 70] width 48 height 16
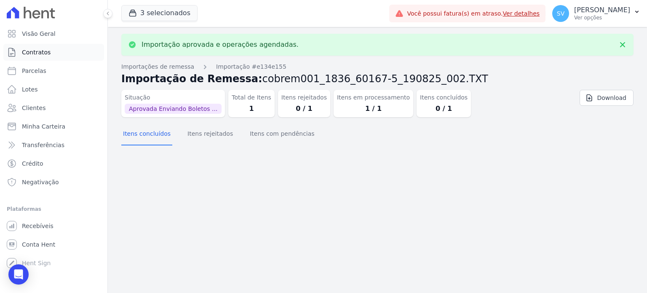
click at [27, 53] on span "Contratos" at bounding box center [36, 52] width 29 height 8
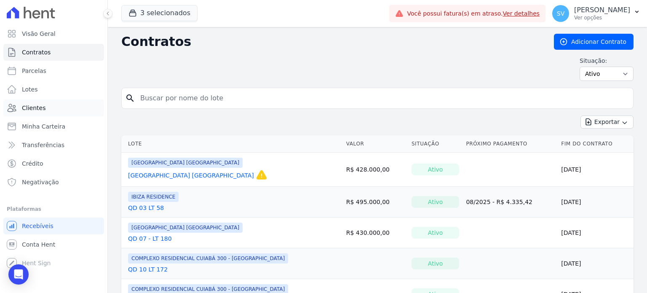
click at [30, 109] on span "Clientes" at bounding box center [34, 108] width 24 height 8
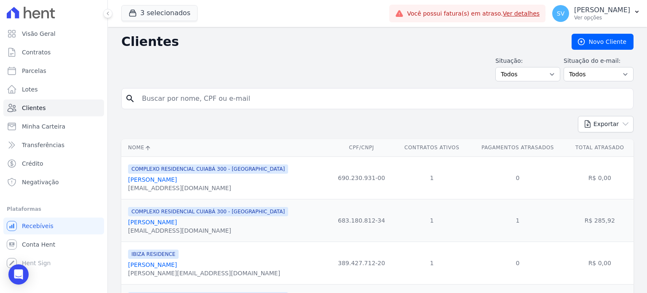
click at [259, 94] on input "search" at bounding box center [383, 98] width 493 height 17
paste input "[PERSON_NAME]"
type input "[PERSON_NAME]"
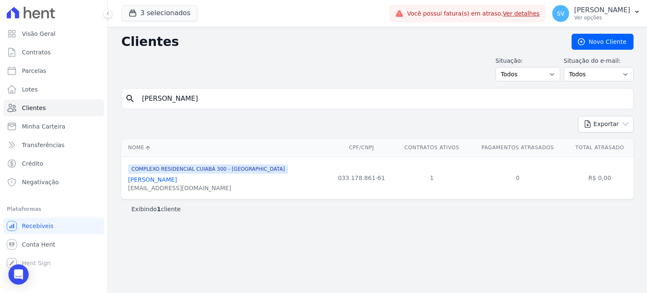
click at [265, 99] on input "[PERSON_NAME]" at bounding box center [383, 98] width 493 height 17
click at [32, 67] on span "Parcelas" at bounding box center [34, 71] width 24 height 8
select select
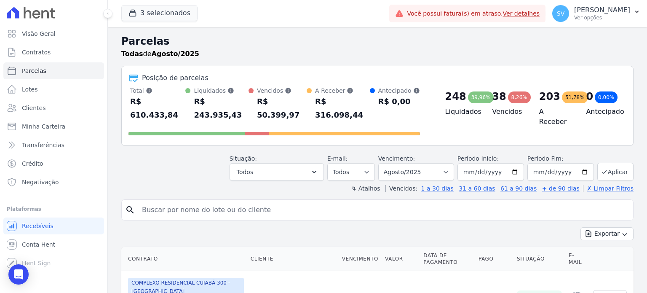
click at [221, 201] on input "search" at bounding box center [383, 209] width 493 height 17
paste input "[PERSON_NAME]"
type input "[PERSON_NAME]"
select select
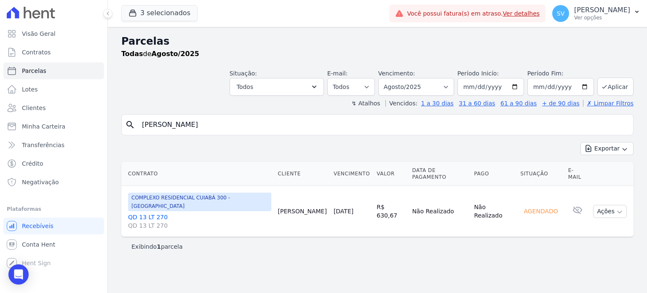
click at [282, 125] on input "[PERSON_NAME]" at bounding box center [383, 124] width 493 height 17
select select
click at [619, 208] on icon "button" at bounding box center [619, 211] width 7 height 7
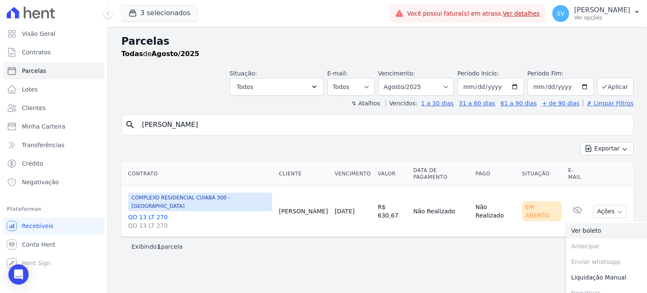
click at [589, 223] on link "Ver boleto" at bounding box center [606, 231] width 81 height 16
click at [40, 35] on span "Visão Geral" at bounding box center [39, 33] width 34 height 8
